Goal: Task Accomplishment & Management: Complete application form

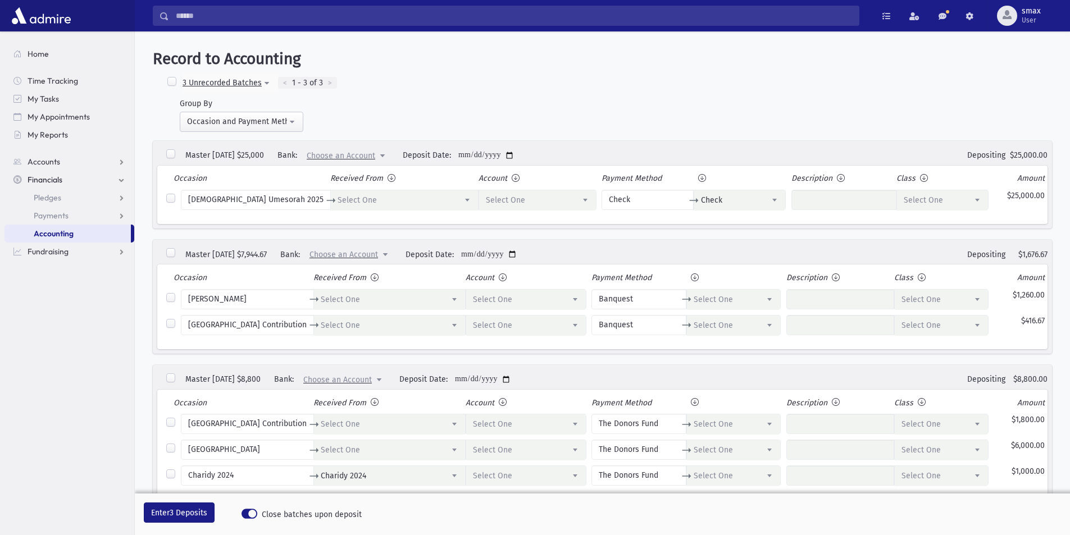
select select
select select "*"
select select
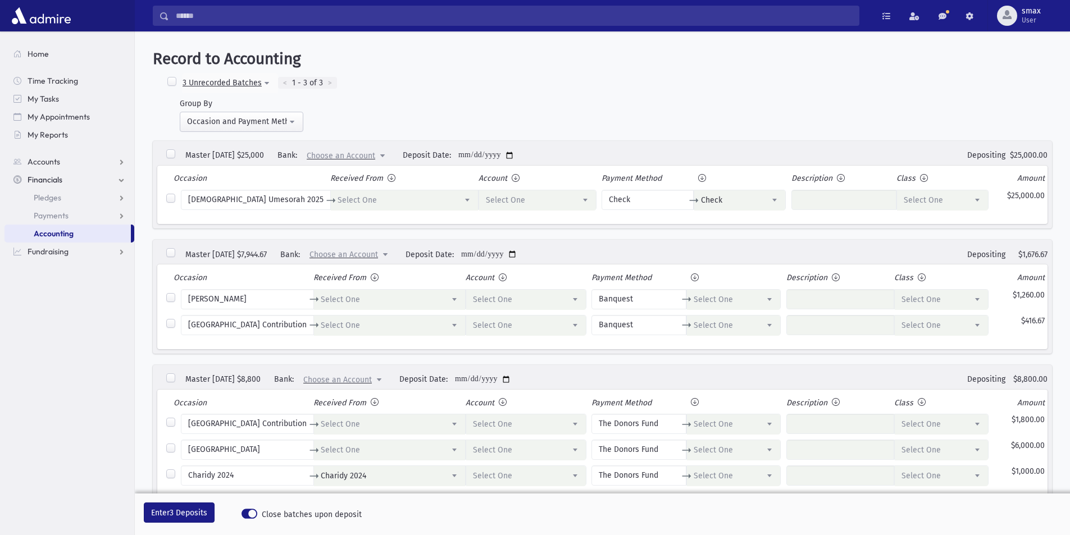
select select
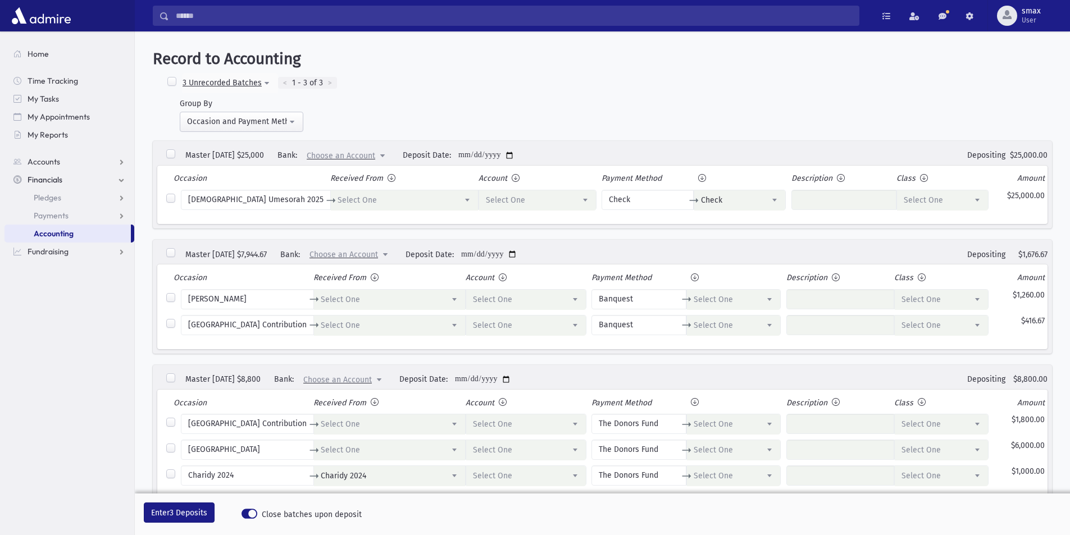
select select "*****"
select select
